Goal: Find specific page/section: Find specific page/section

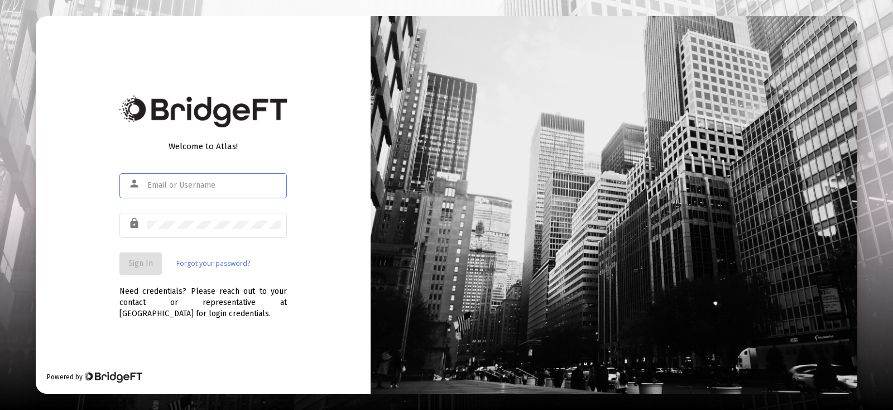
click at [198, 198] on div at bounding box center [214, 184] width 134 height 27
click at [214, 188] on input "text" at bounding box center [214, 185] width 134 height 9
type input "[EMAIL_ADDRESS][DOMAIN_NAME]"
click at [137, 265] on span "Sign In" at bounding box center [140, 262] width 25 height 9
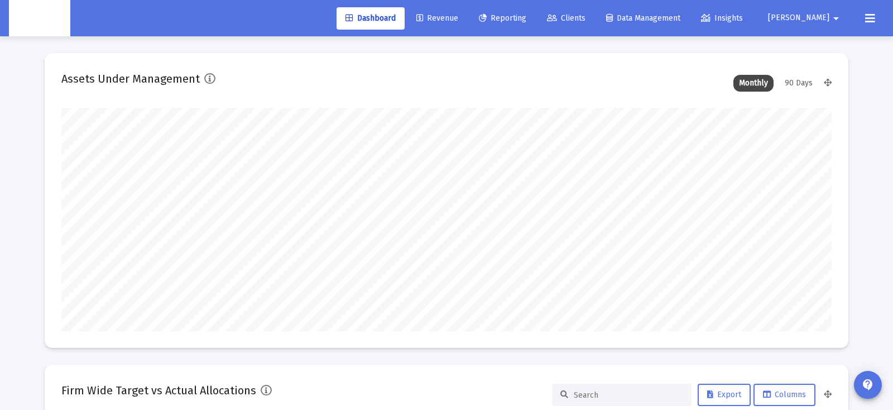
scroll to position [223, 415]
click at [586, 18] on span "Clients" at bounding box center [566, 17] width 39 height 9
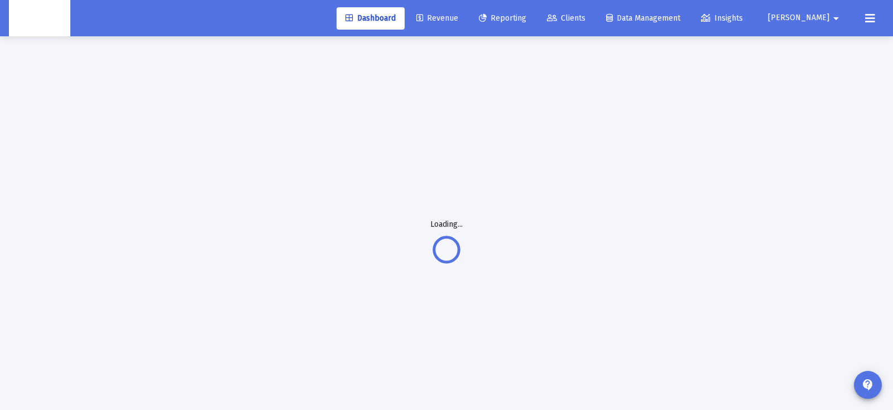
scroll to position [2, 0]
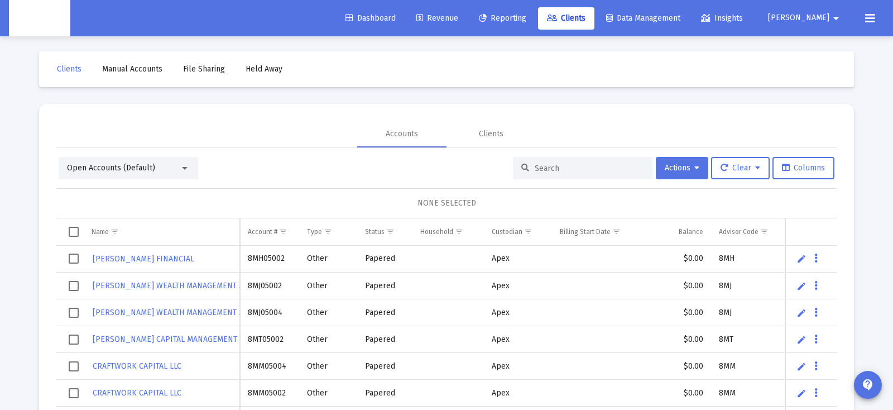
click at [573, 170] on input at bounding box center [589, 168] width 109 height 9
paste input "[PERSON_NAME] Household"
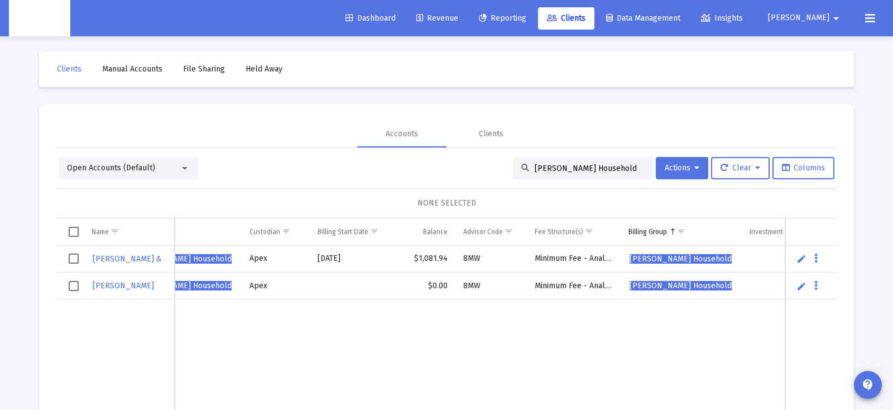
scroll to position [0, 246]
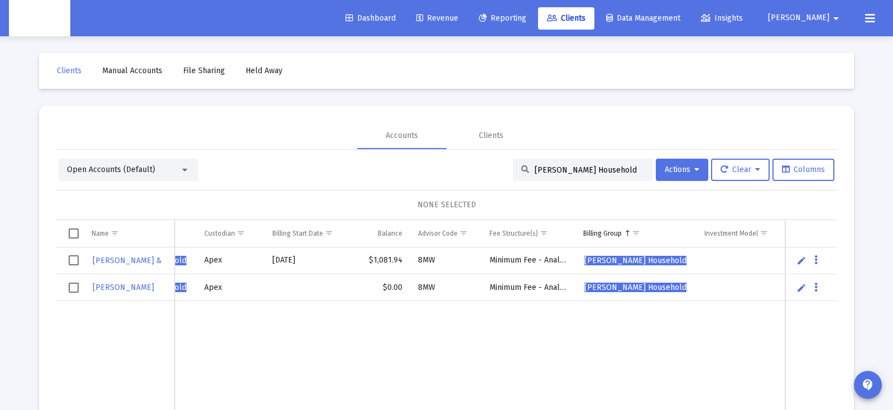
type input "[PERSON_NAME] Household"
